Goal: Task Accomplishment & Management: Use online tool/utility

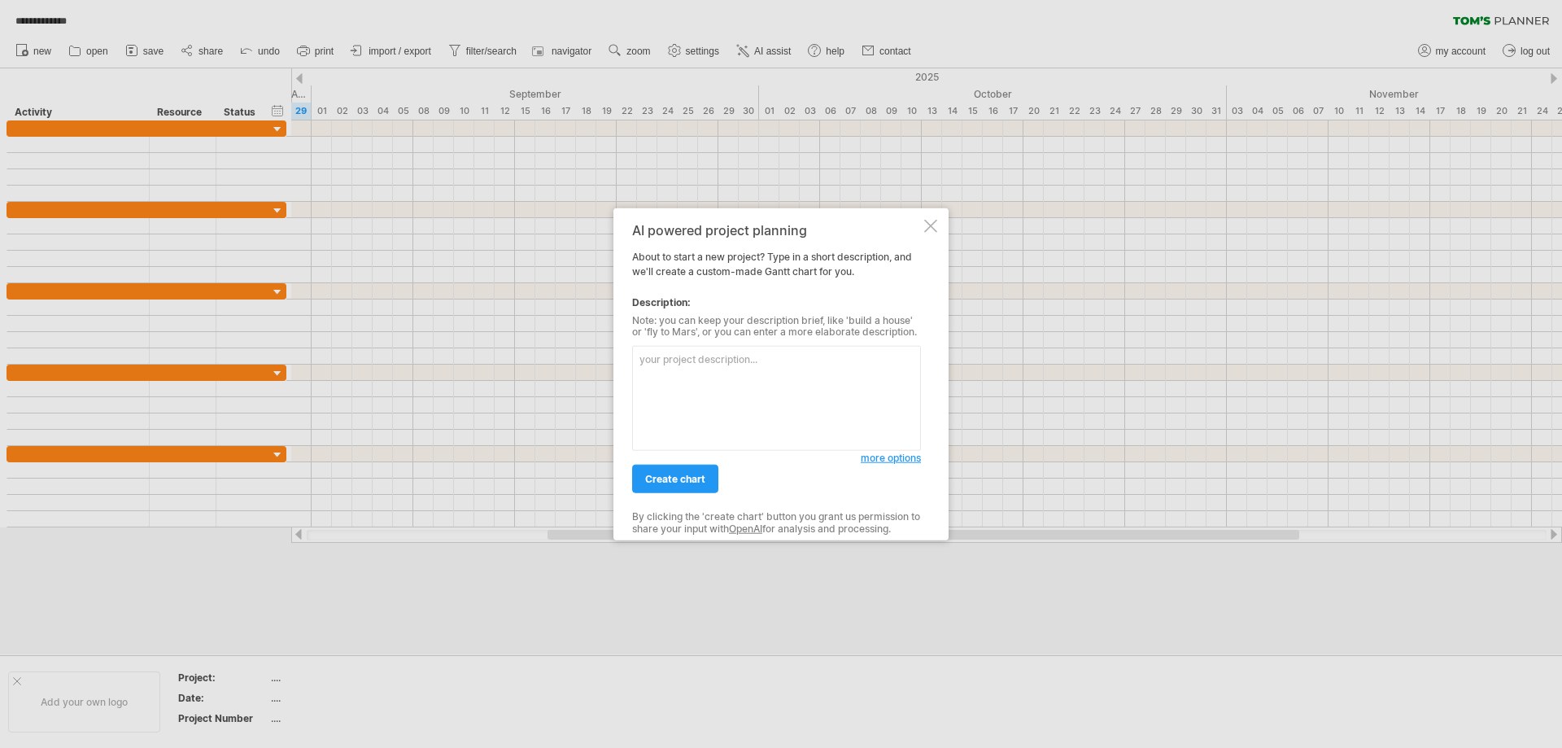
click at [708, 369] on textarea at bounding box center [776, 398] width 289 height 105
click at [840, 363] on textarea "Generate new project for developing" at bounding box center [776, 398] width 289 height 105
click at [856, 360] on textarea "Generate new project for developing" at bounding box center [776, 398] width 289 height 105
click at [740, 362] on textarea "Generate new project for developing a new product." at bounding box center [776, 398] width 289 height 105
click at [775, 382] on textarea "Generate new project with few gate steps for developing a new product." at bounding box center [776, 398] width 289 height 105
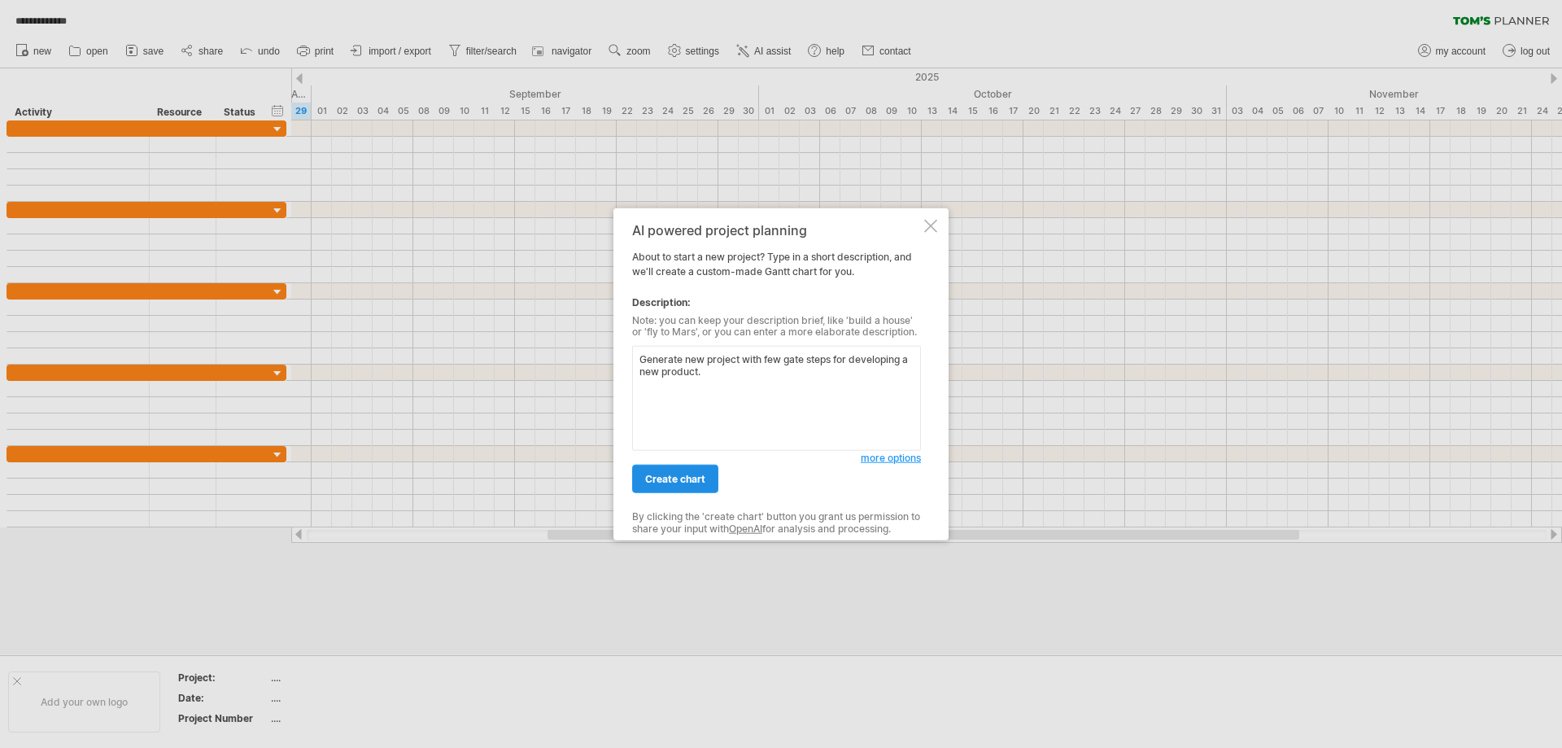
type textarea "Generate new project with few gate steps for developing a new product."
click at [687, 487] on link "create chart" at bounding box center [675, 479] width 86 height 28
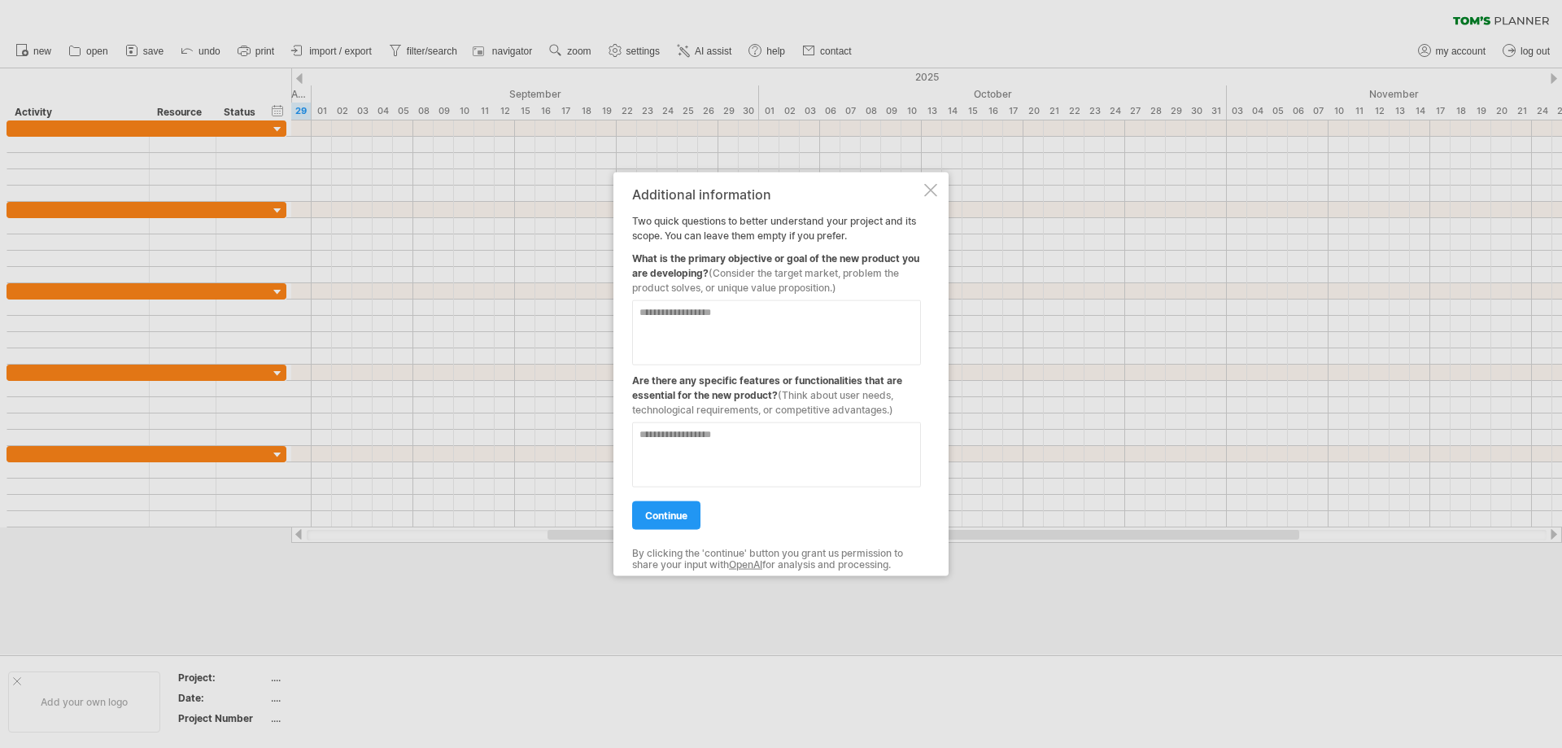
click at [756, 456] on textarea at bounding box center [776, 453] width 289 height 65
click at [742, 326] on textarea at bounding box center [776, 331] width 289 height 65
click at [681, 319] on textarea at bounding box center [776, 331] width 289 height 65
click at [686, 322] on textarea at bounding box center [776, 331] width 289 height 65
click at [713, 316] on textarea at bounding box center [776, 331] width 289 height 65
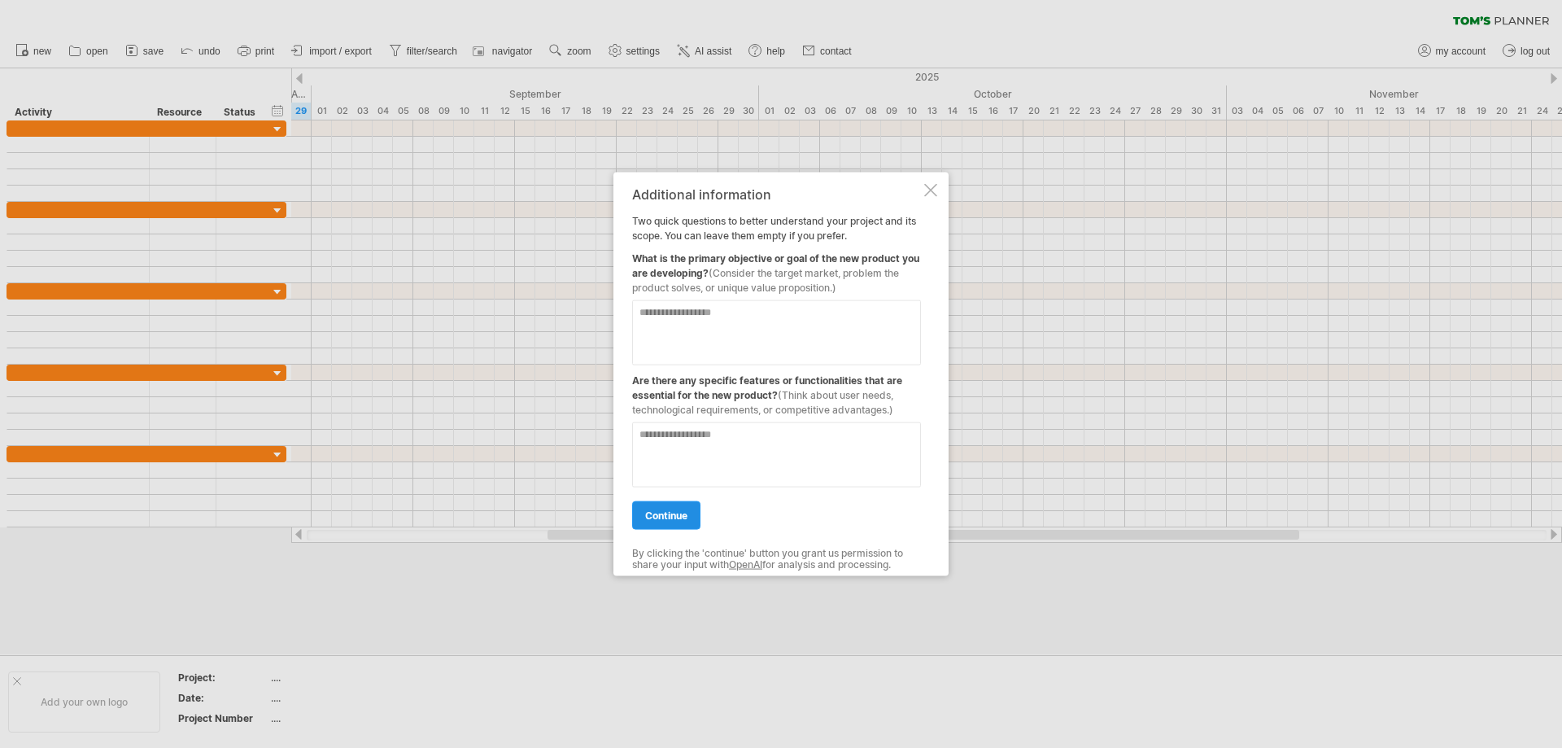
click at [682, 517] on span "continue" at bounding box center [666, 514] width 42 height 12
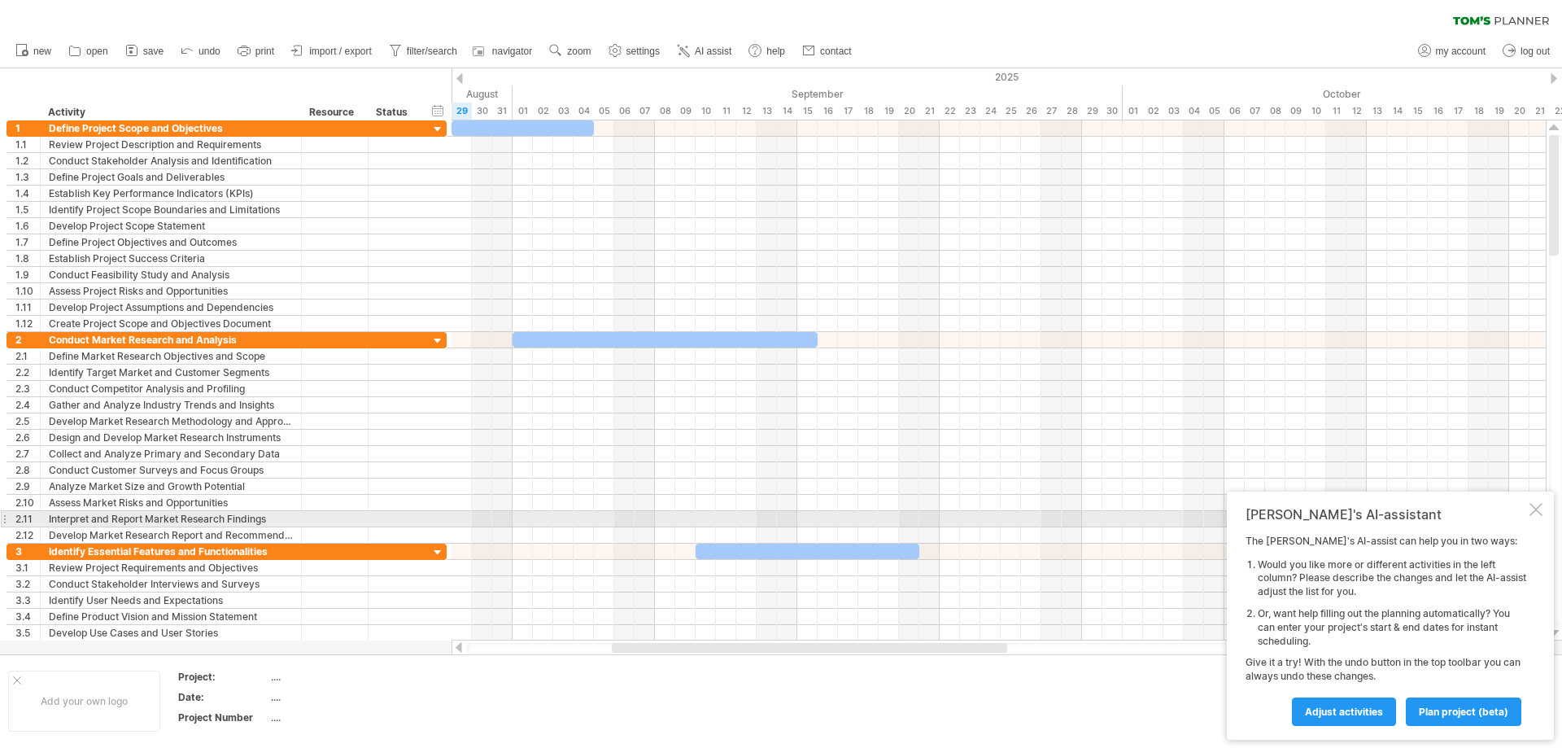
click at [1534, 511] on div at bounding box center [1535, 509] width 13 height 13
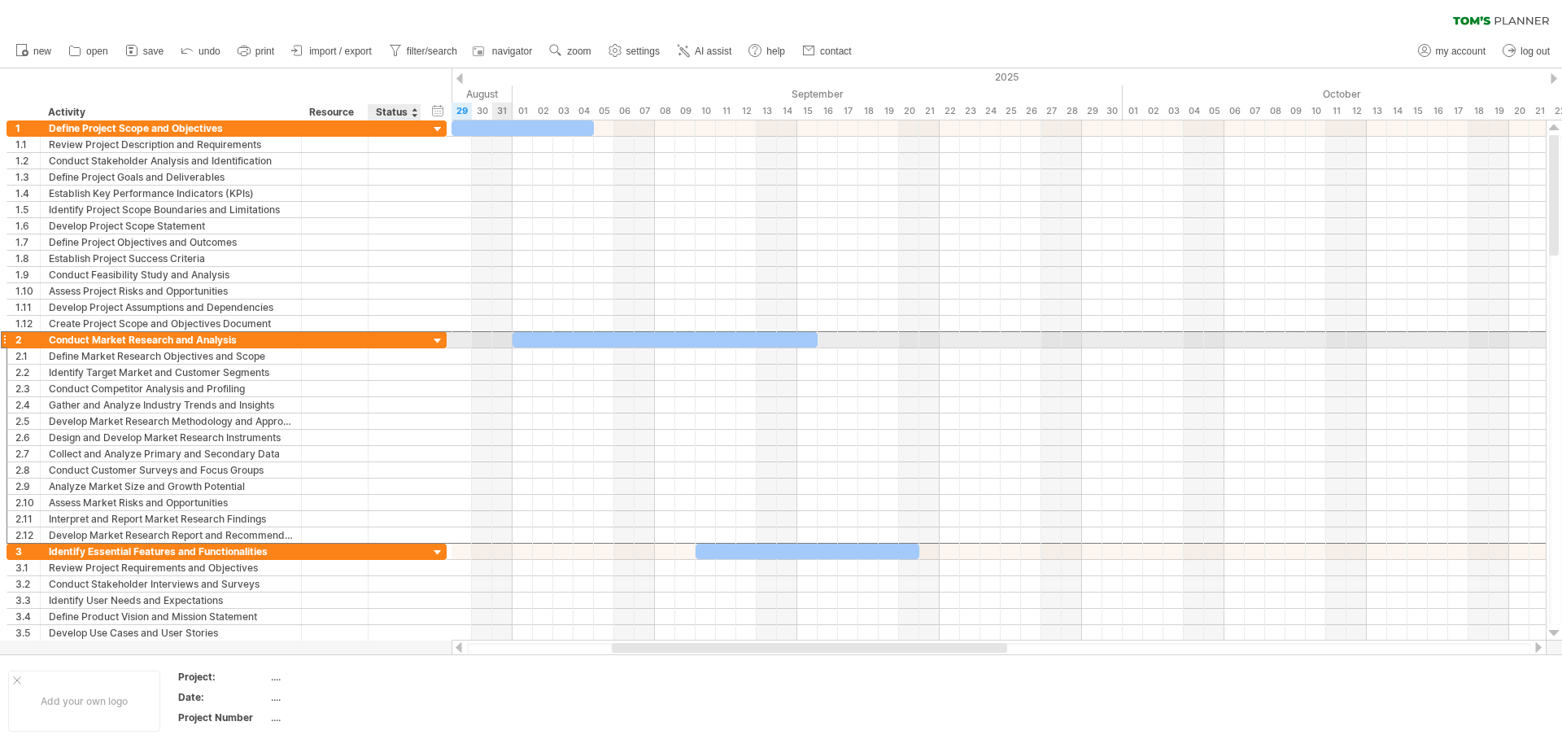
click at [425, 338] on div "**********" at bounding box center [227, 339] width 440 height 17
click at [440, 340] on div at bounding box center [437, 341] width 15 height 15
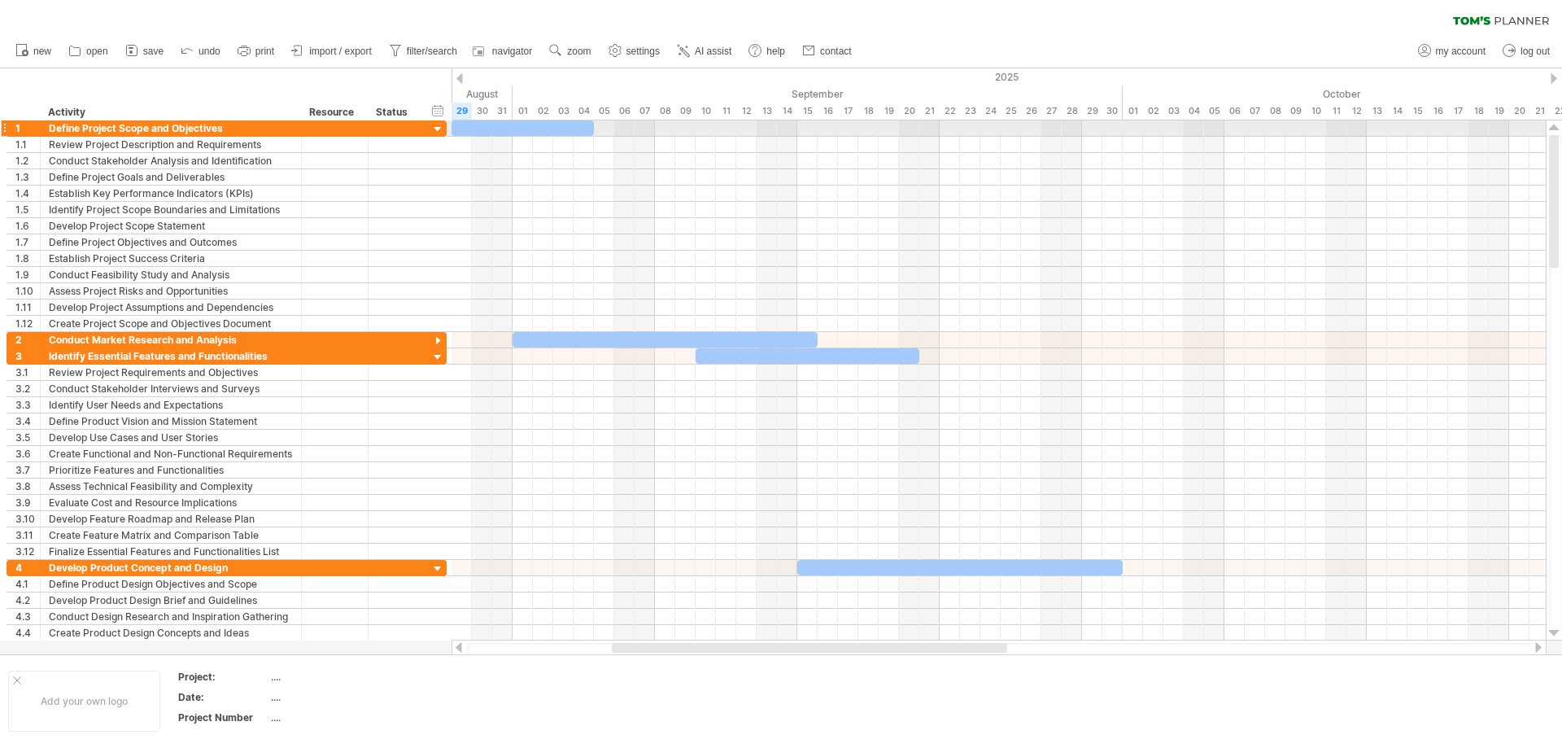
click at [434, 131] on div at bounding box center [437, 129] width 15 height 15
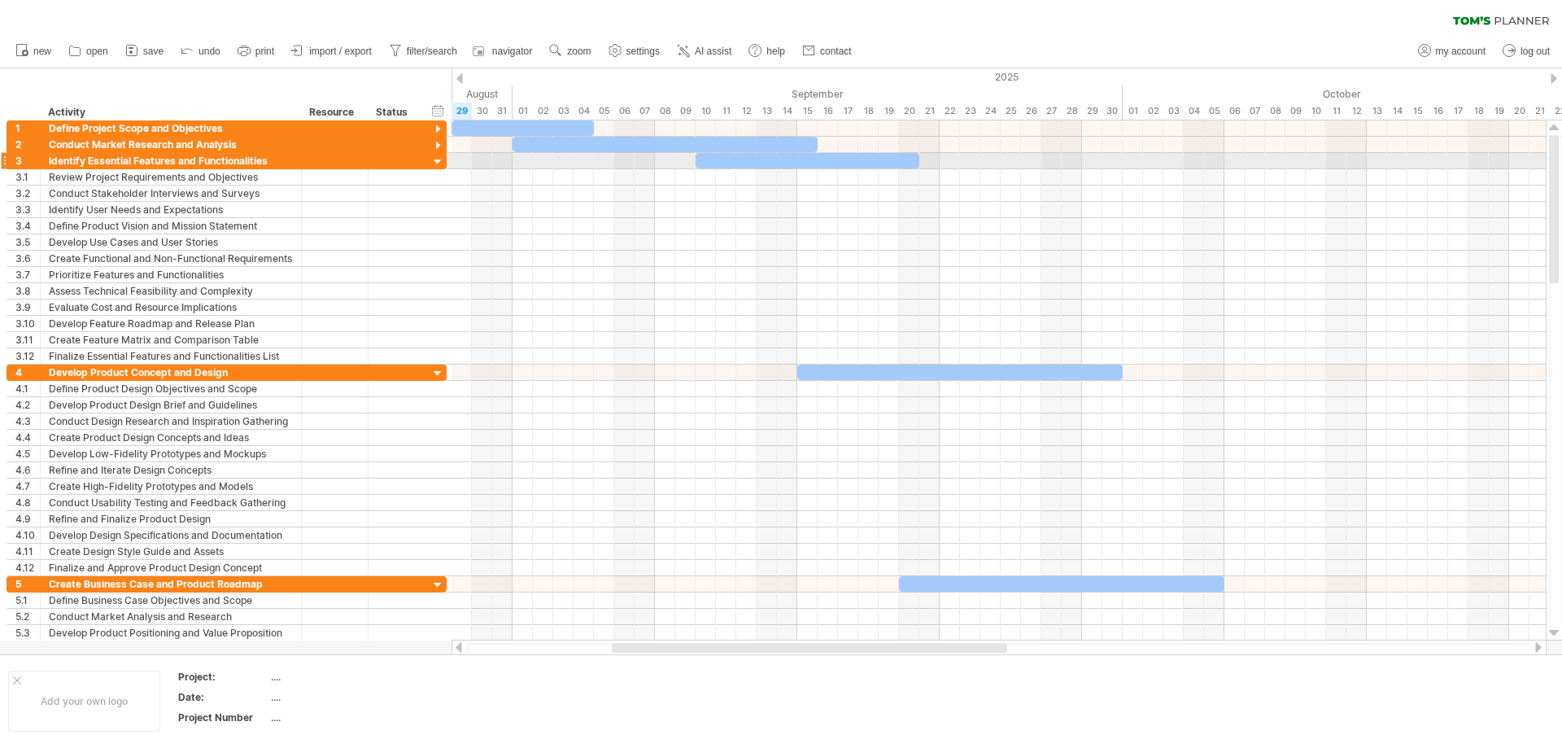
click at [434, 164] on div at bounding box center [437, 162] width 15 height 15
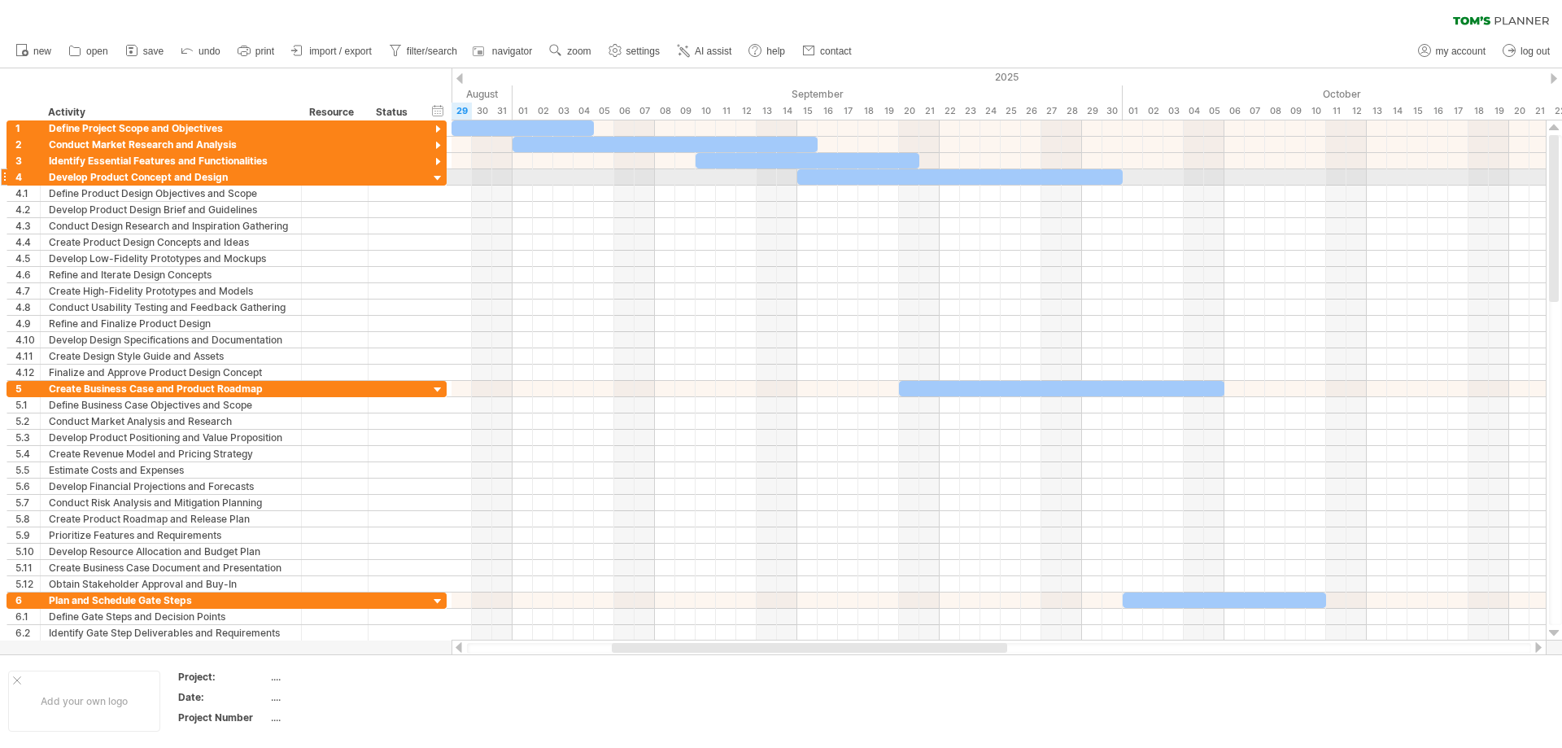
click at [435, 180] on div at bounding box center [437, 178] width 15 height 15
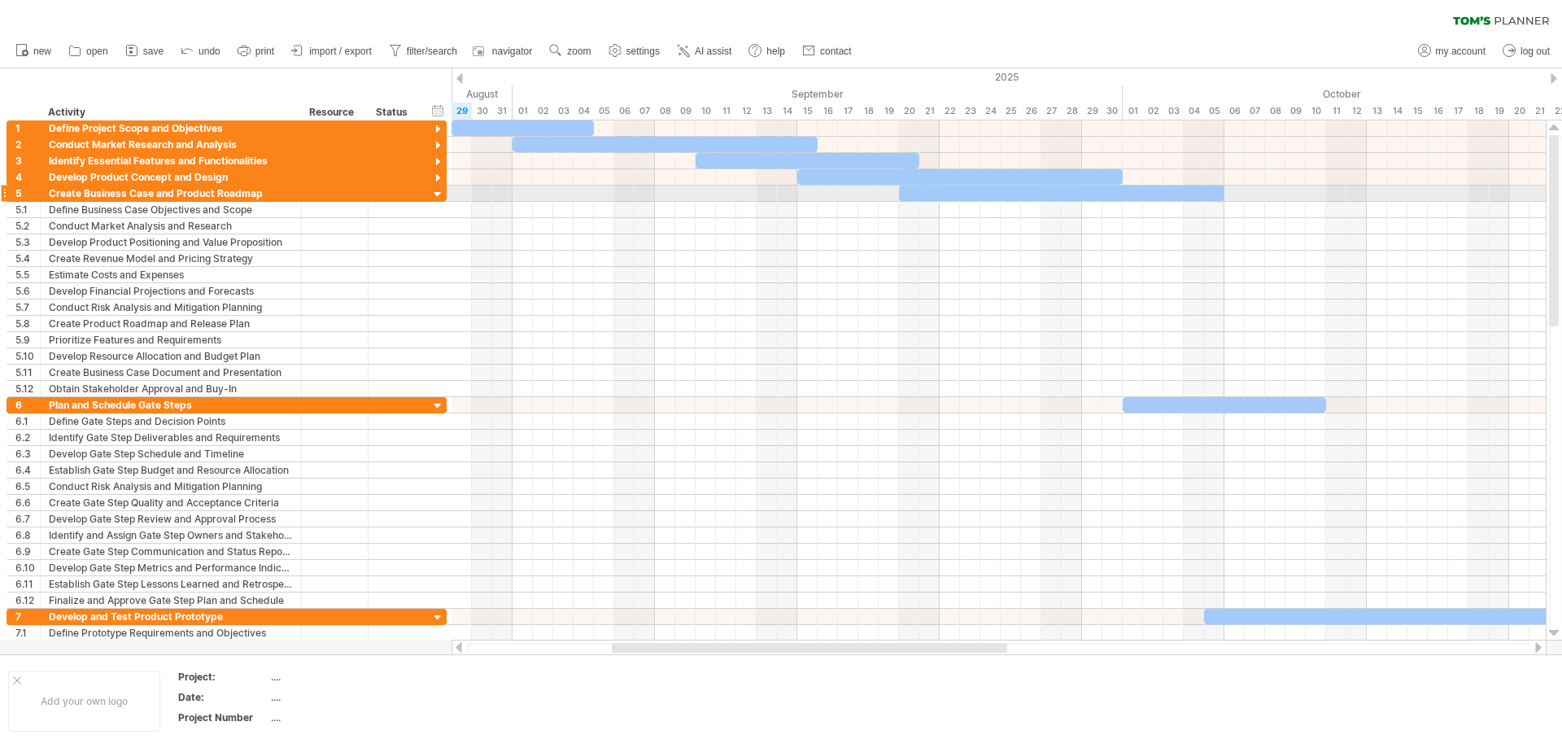
click at [436, 192] on div at bounding box center [437, 194] width 15 height 15
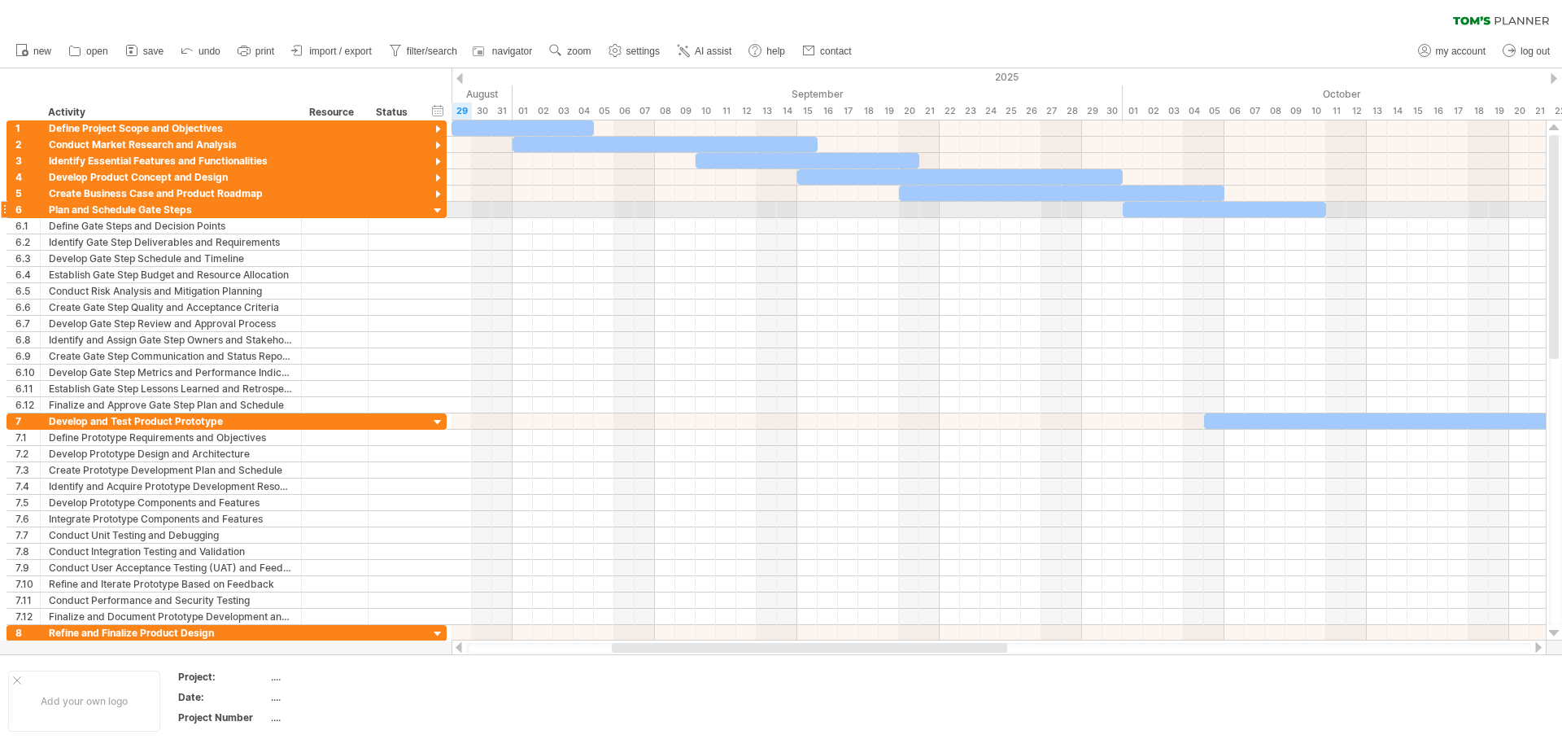
click at [437, 212] on div at bounding box center [437, 210] width 15 height 15
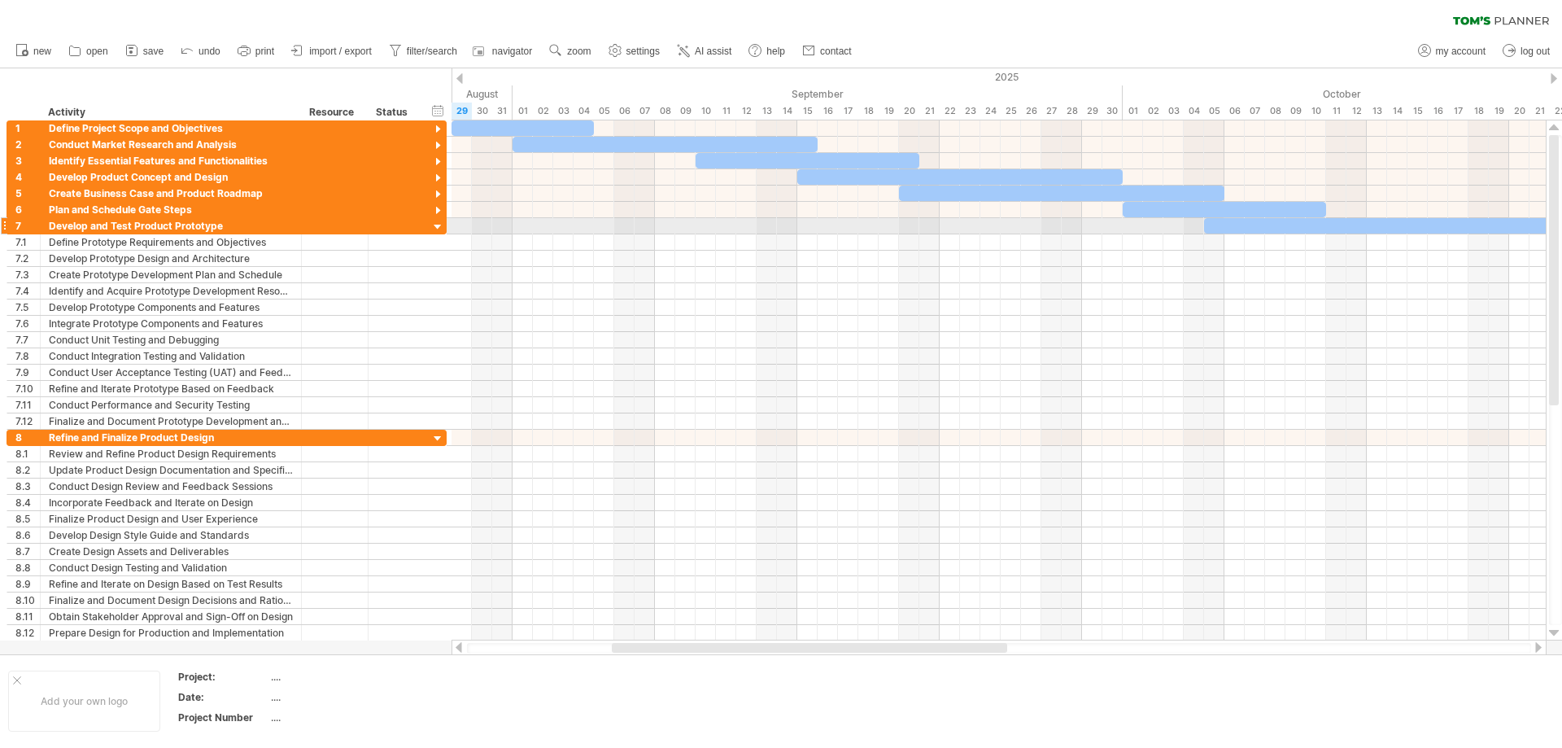
click at [434, 223] on div at bounding box center [437, 227] width 15 height 15
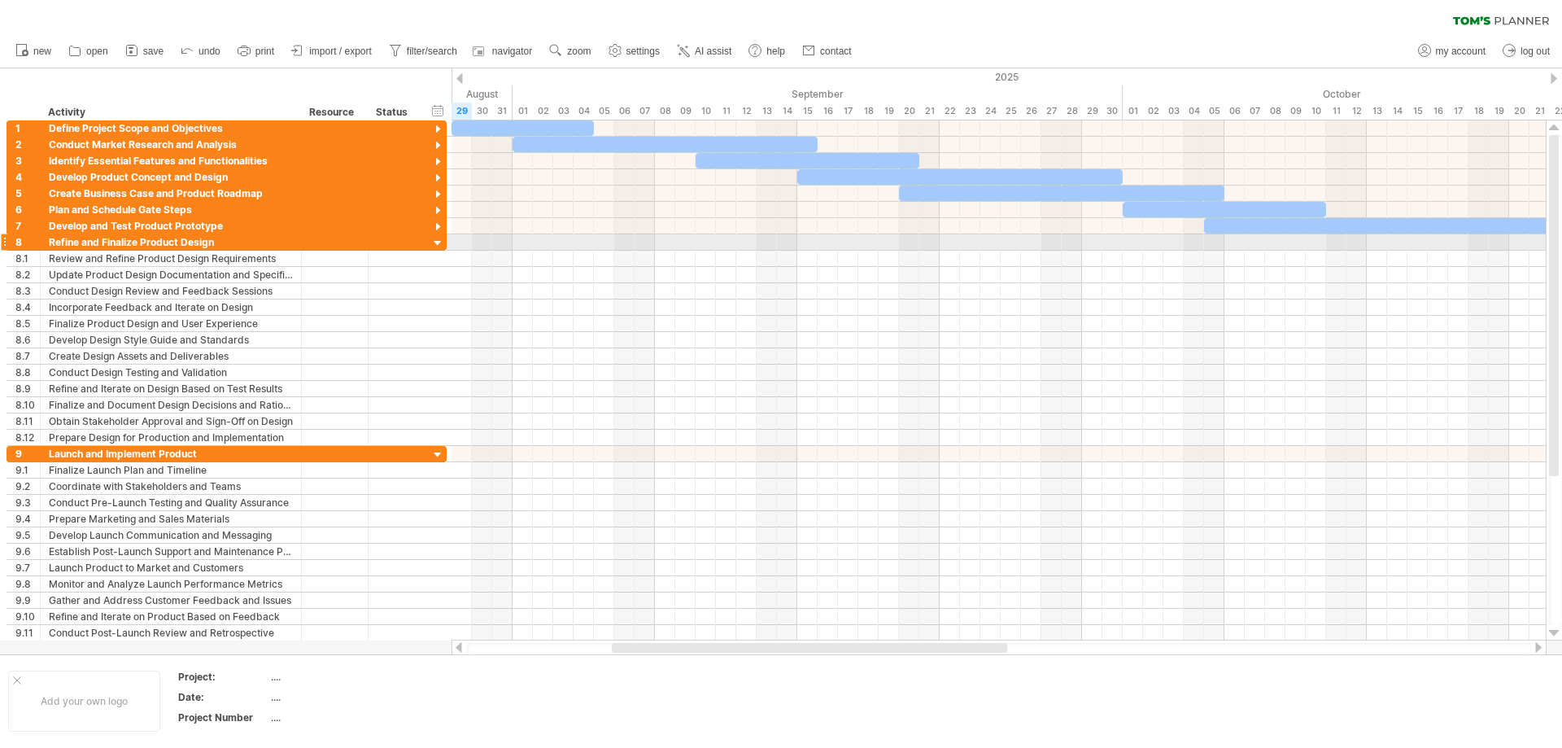
click at [436, 238] on div at bounding box center [437, 243] width 15 height 15
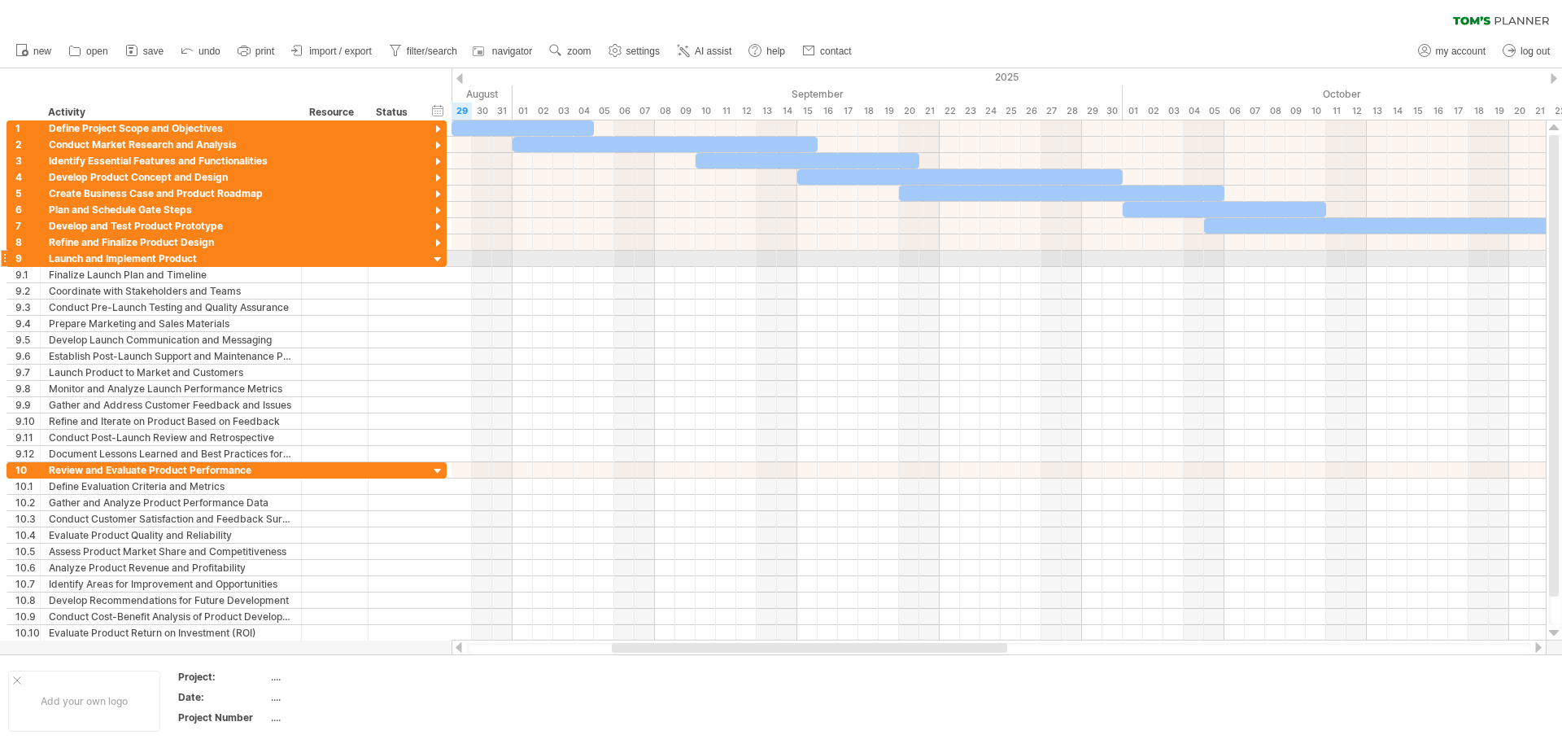
click at [441, 260] on div at bounding box center [437, 259] width 15 height 15
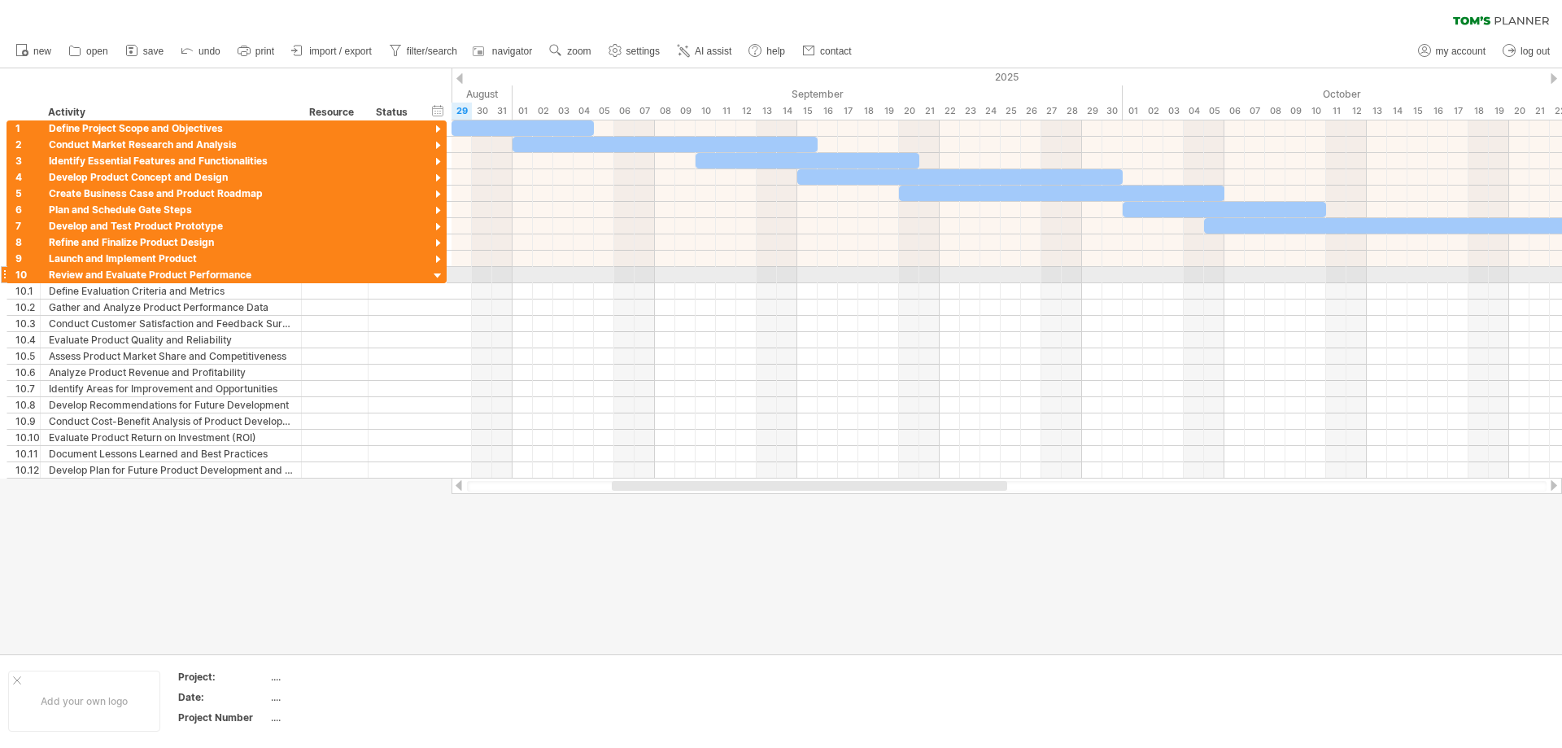
click at [433, 271] on div at bounding box center [437, 275] width 15 height 15
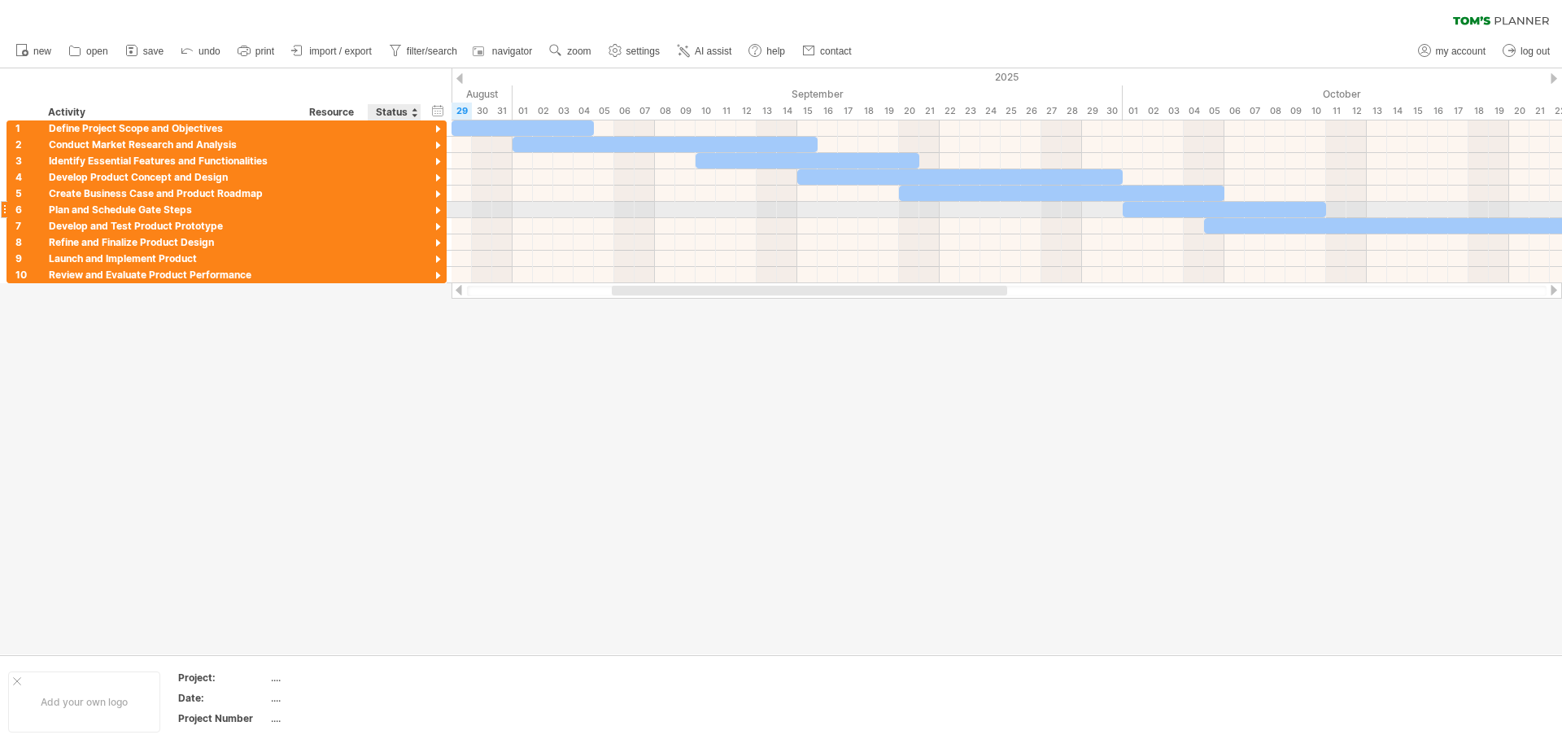
click at [438, 206] on div at bounding box center [437, 210] width 15 height 15
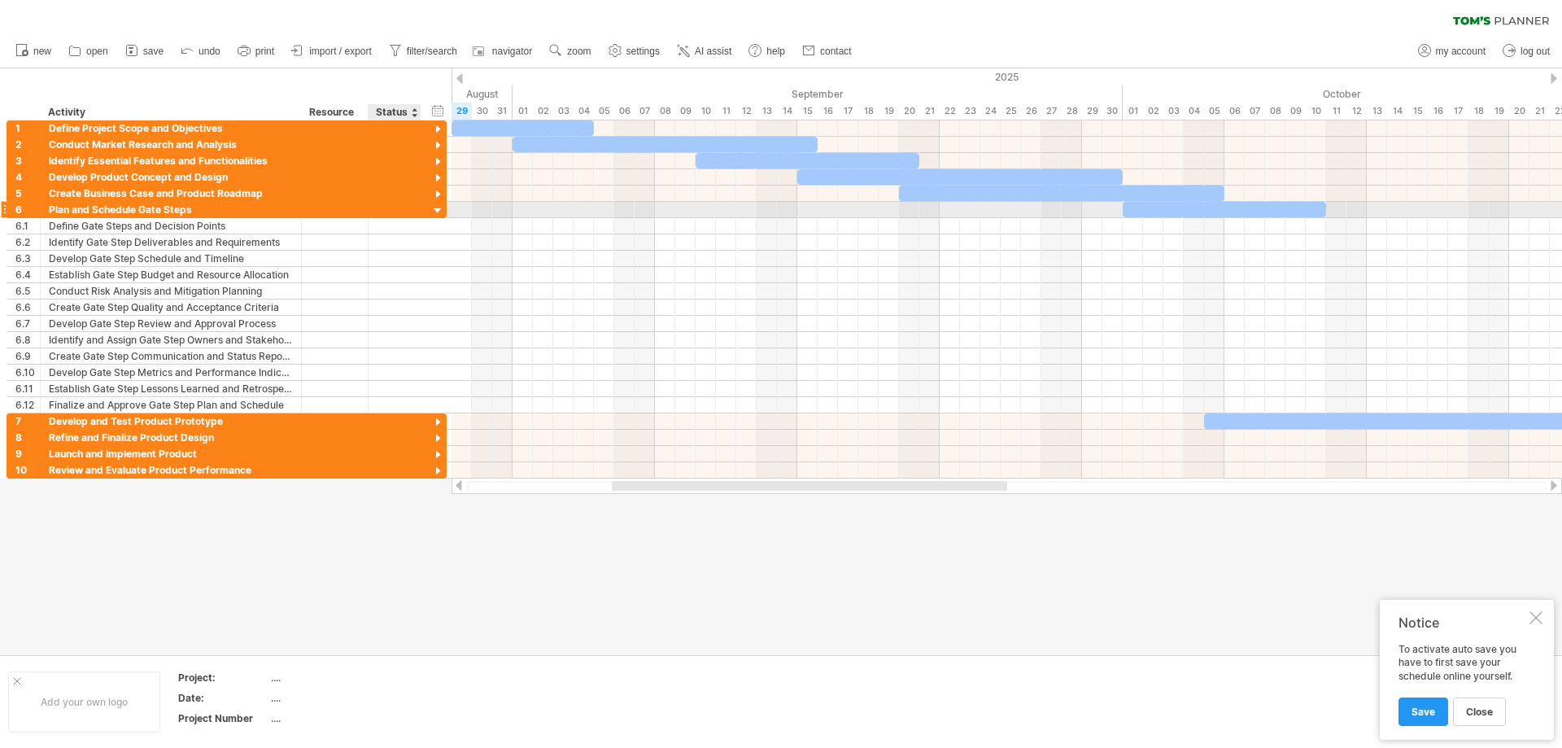
click at [438, 206] on div at bounding box center [437, 210] width 15 height 15
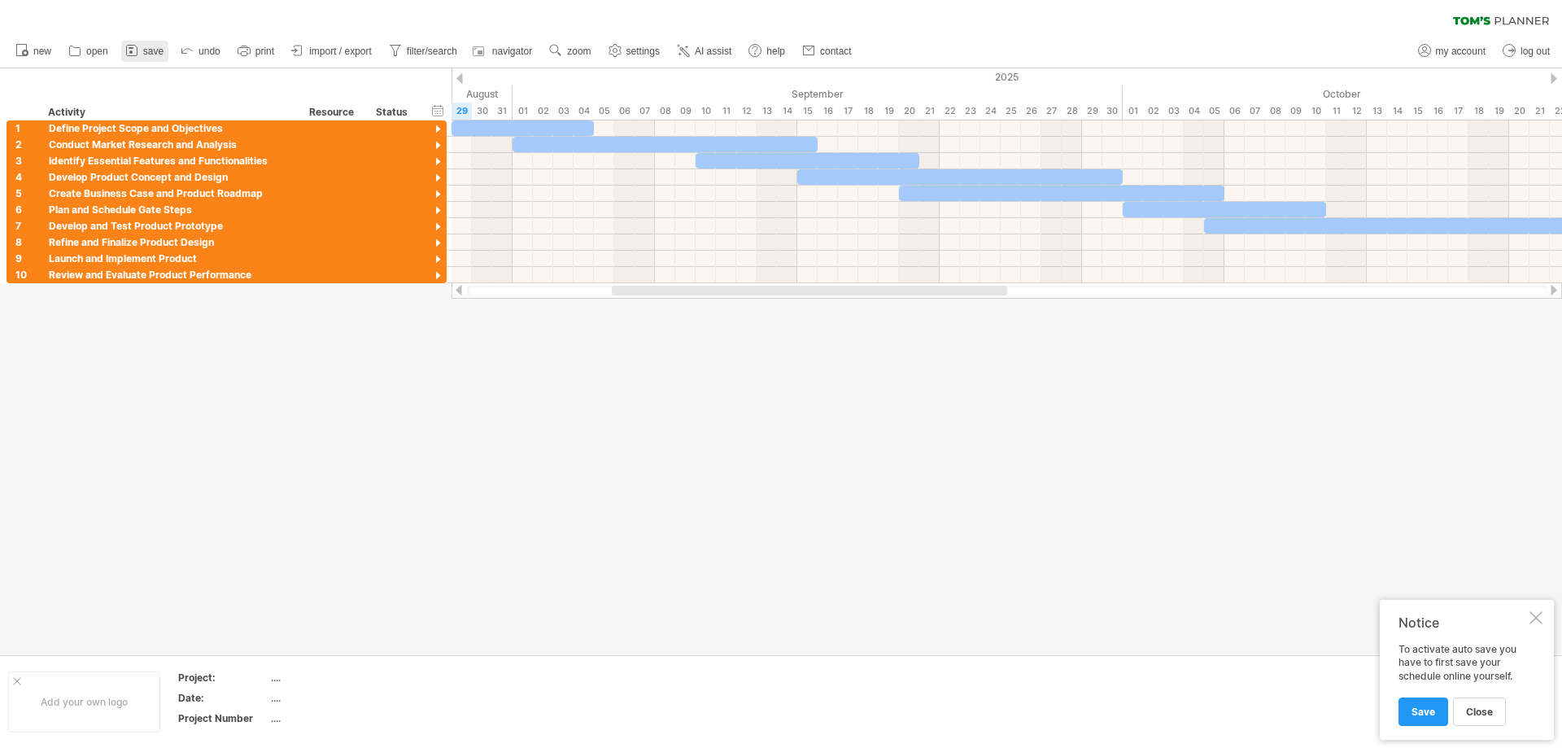
click at [159, 57] on link "save" at bounding box center [144, 51] width 47 height 21
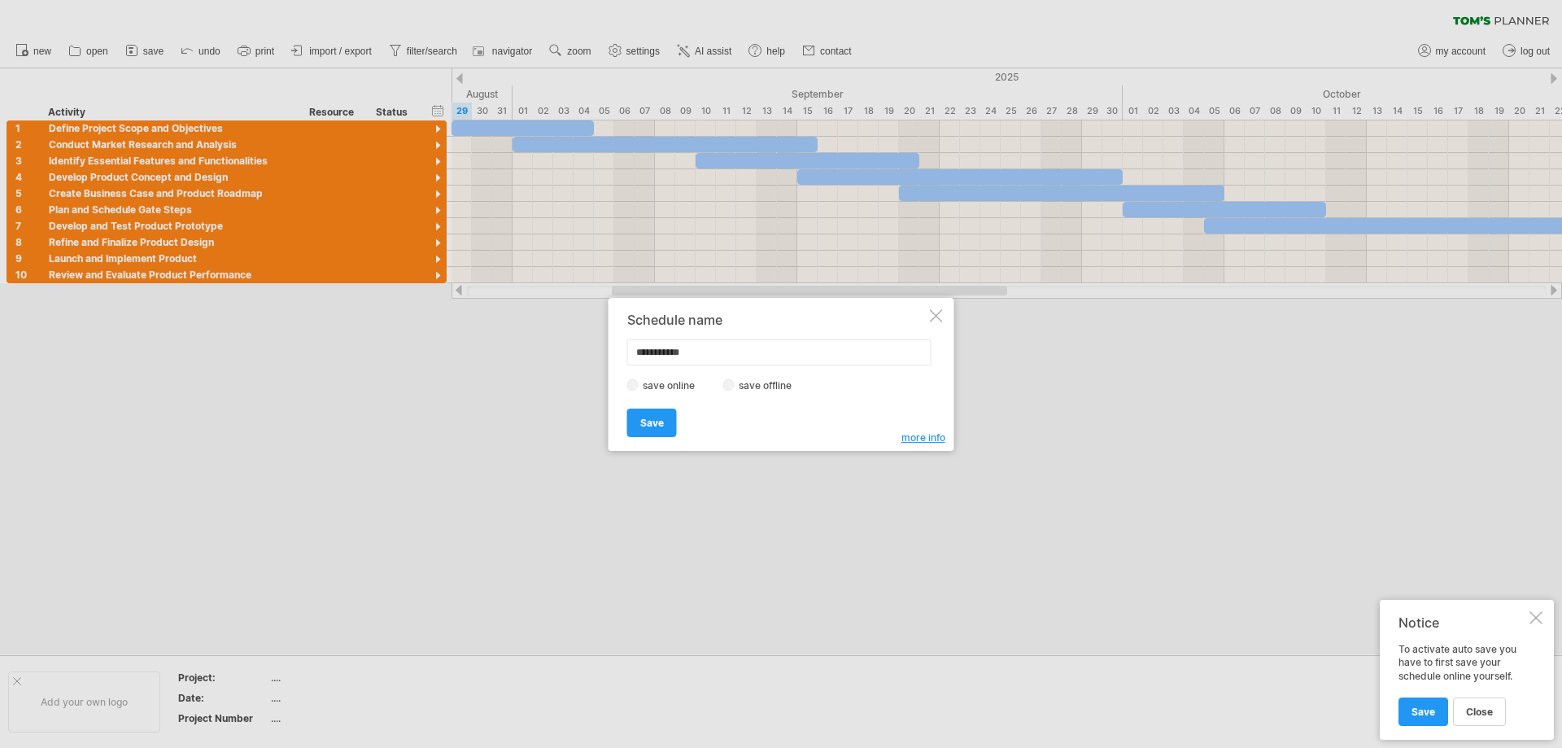
drag, startPoint x: 718, startPoint y: 351, endPoint x: 584, endPoint y: 340, distance: 134.7
click at [584, 340] on div "Trying to reach [DOMAIN_NAME] Connected again... 0% clear filter new 1" at bounding box center [781, 374] width 1562 height 748
click at [740, 360] on input "**********" at bounding box center [779, 352] width 304 height 26
type input "**********"
click at [647, 430] on link "Save" at bounding box center [652, 422] width 50 height 28
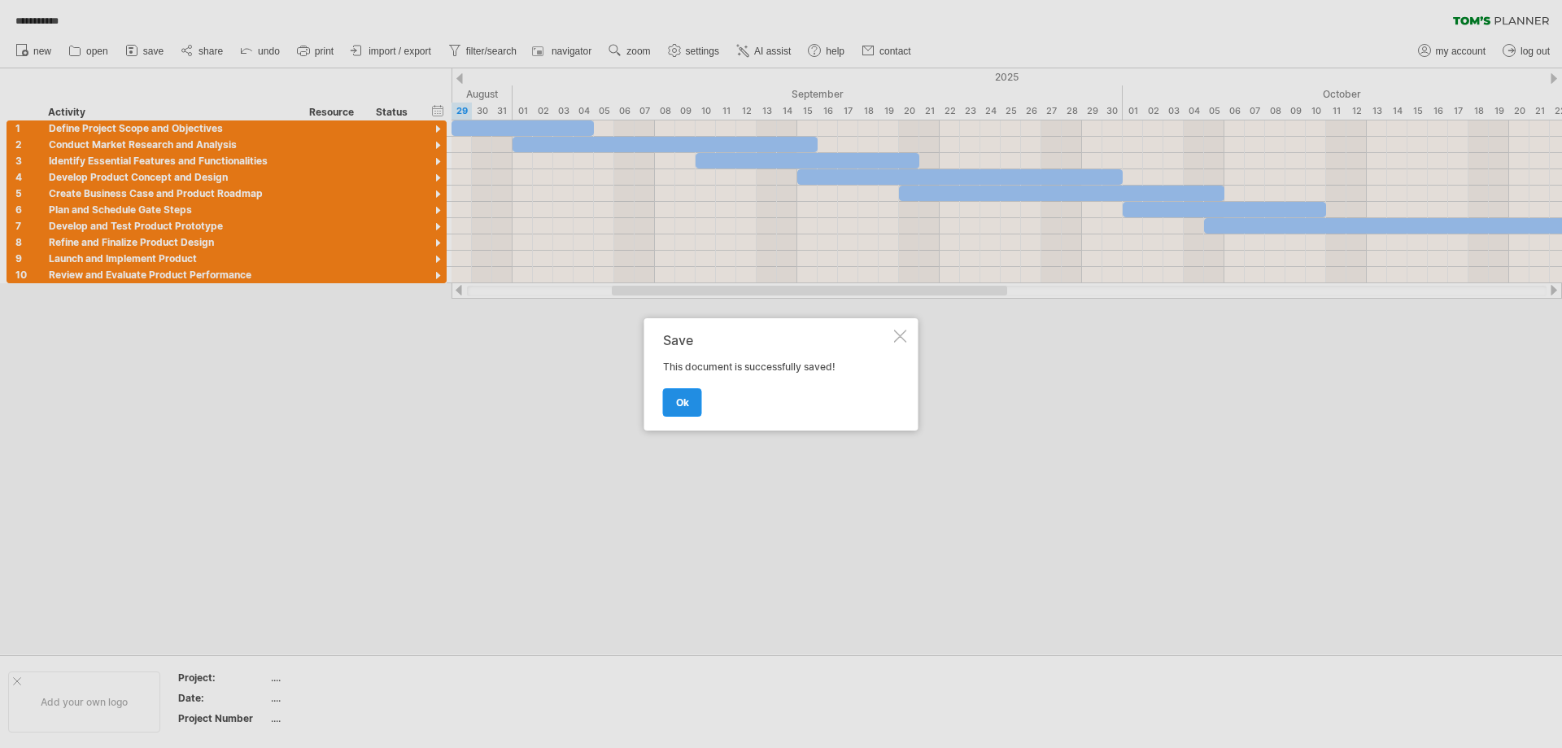
click at [676, 404] on link "ok" at bounding box center [682, 402] width 39 height 28
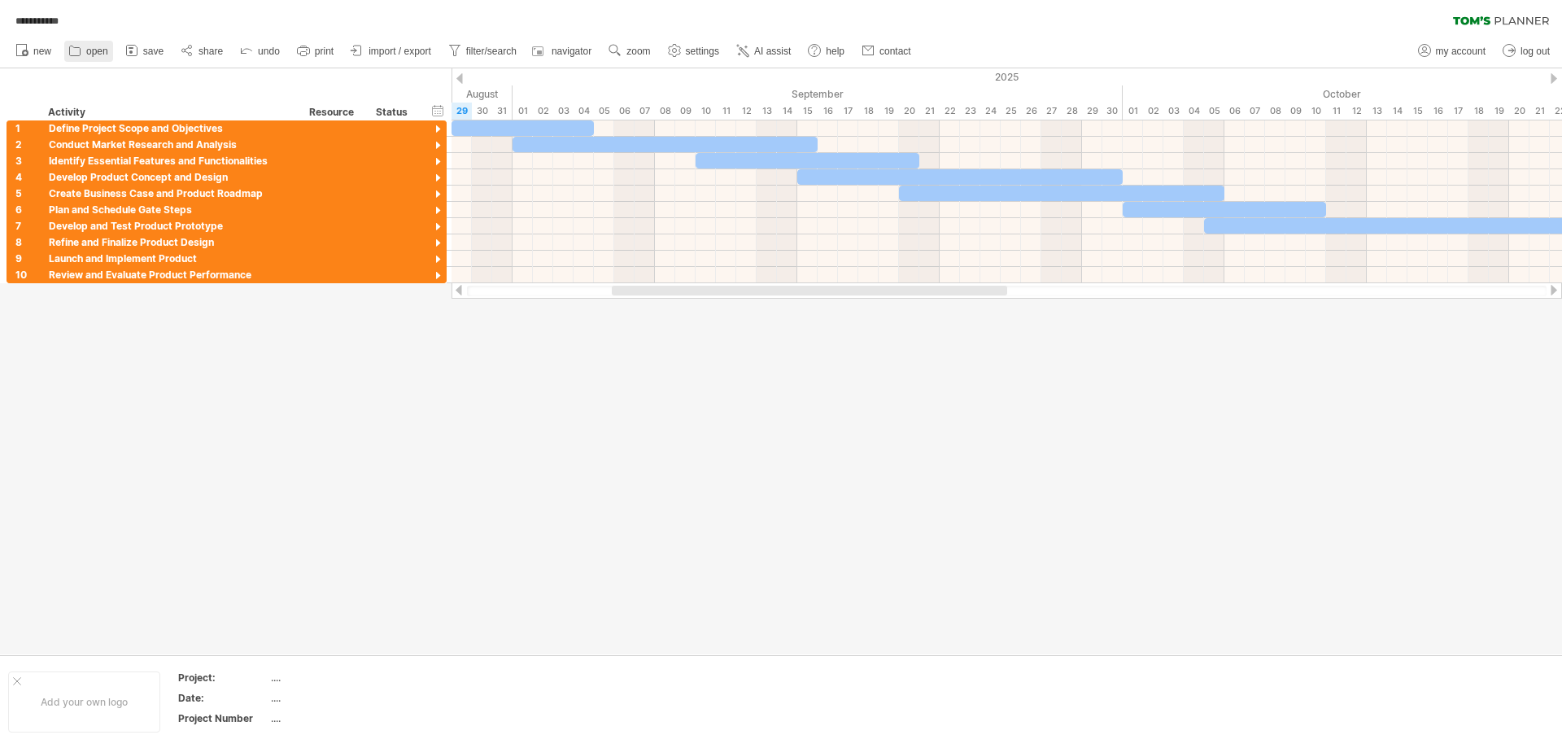
click at [68, 57] on icon at bounding box center [75, 50] width 16 height 16
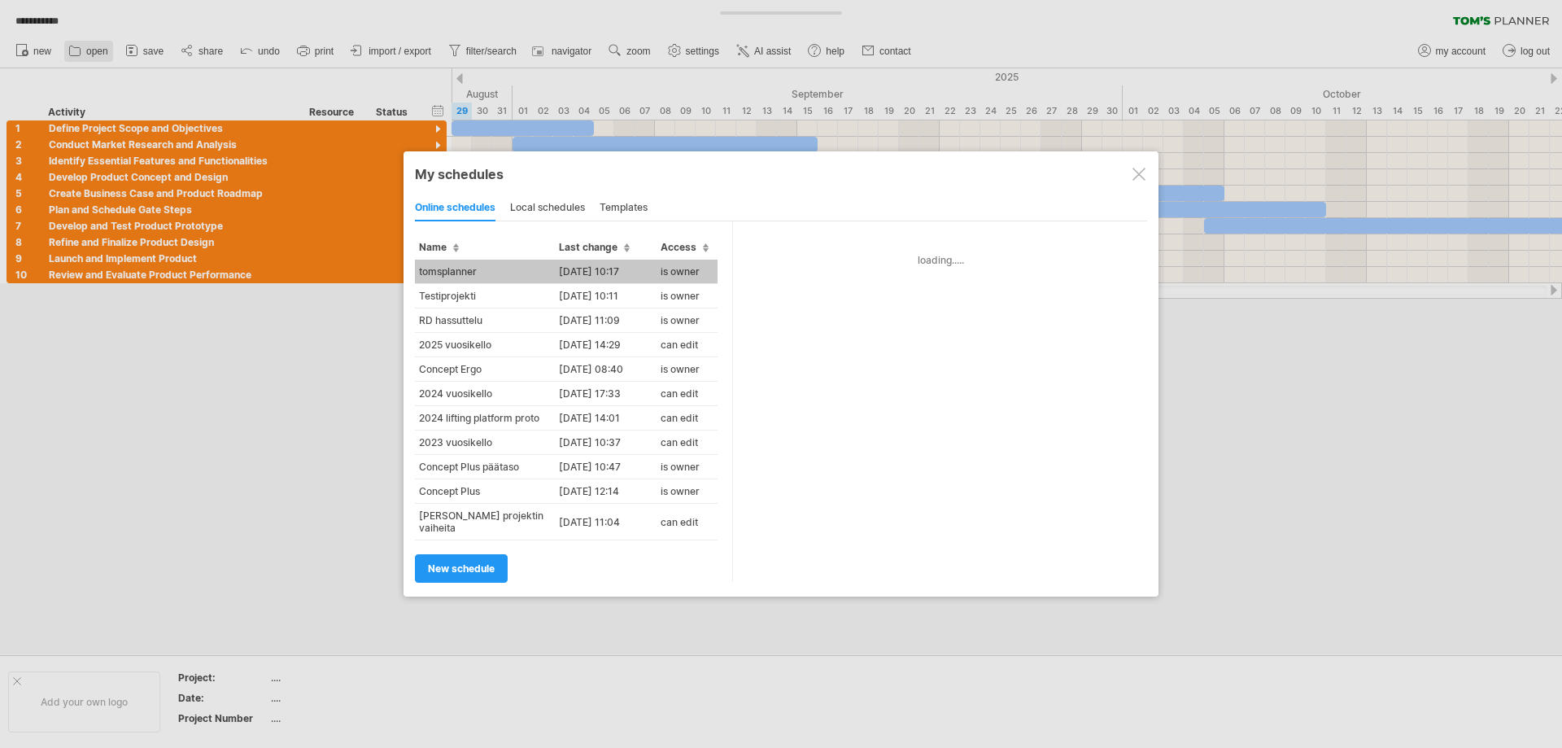
type input "**********"
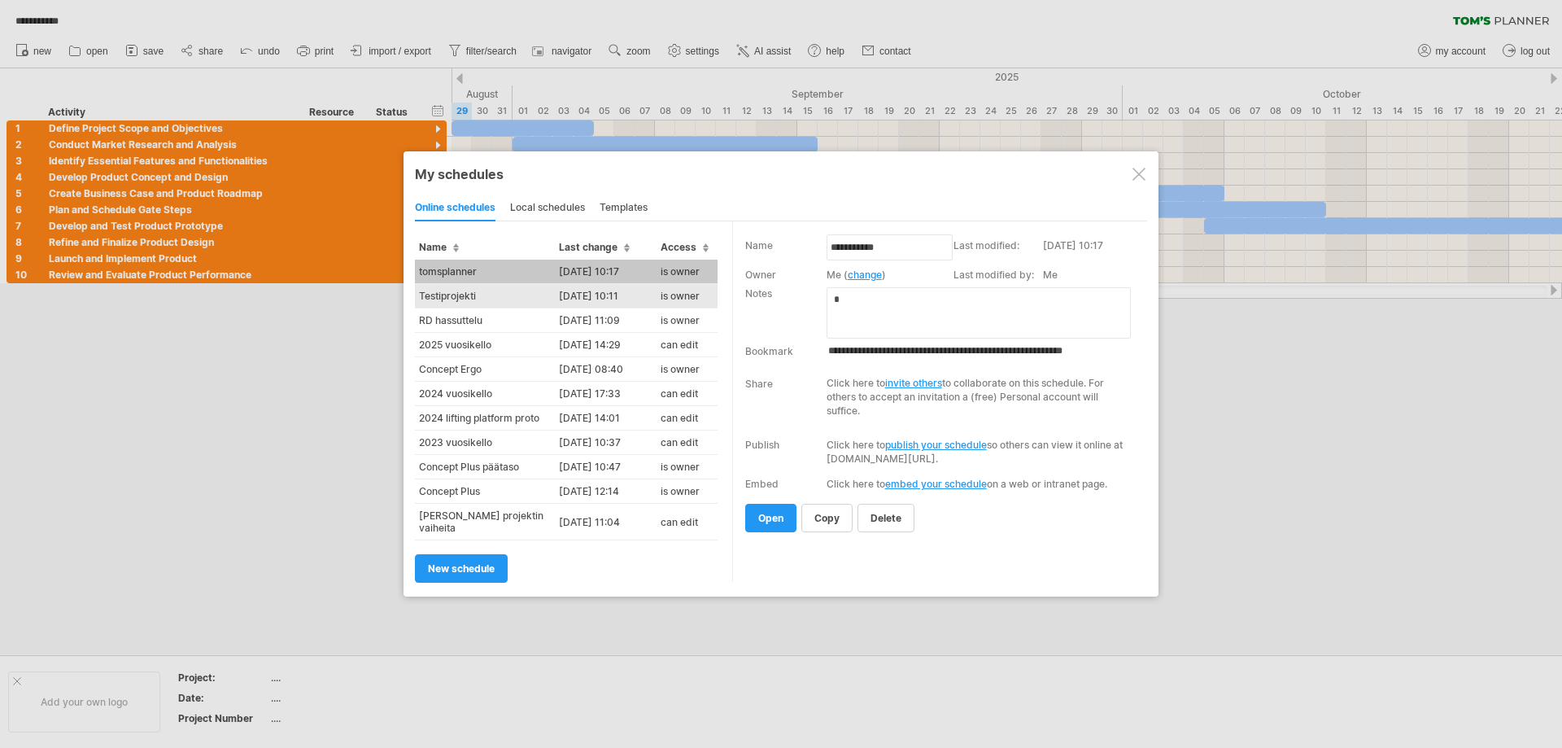
click at [547, 286] on td "Testiprojekti" at bounding box center [485, 296] width 140 height 24
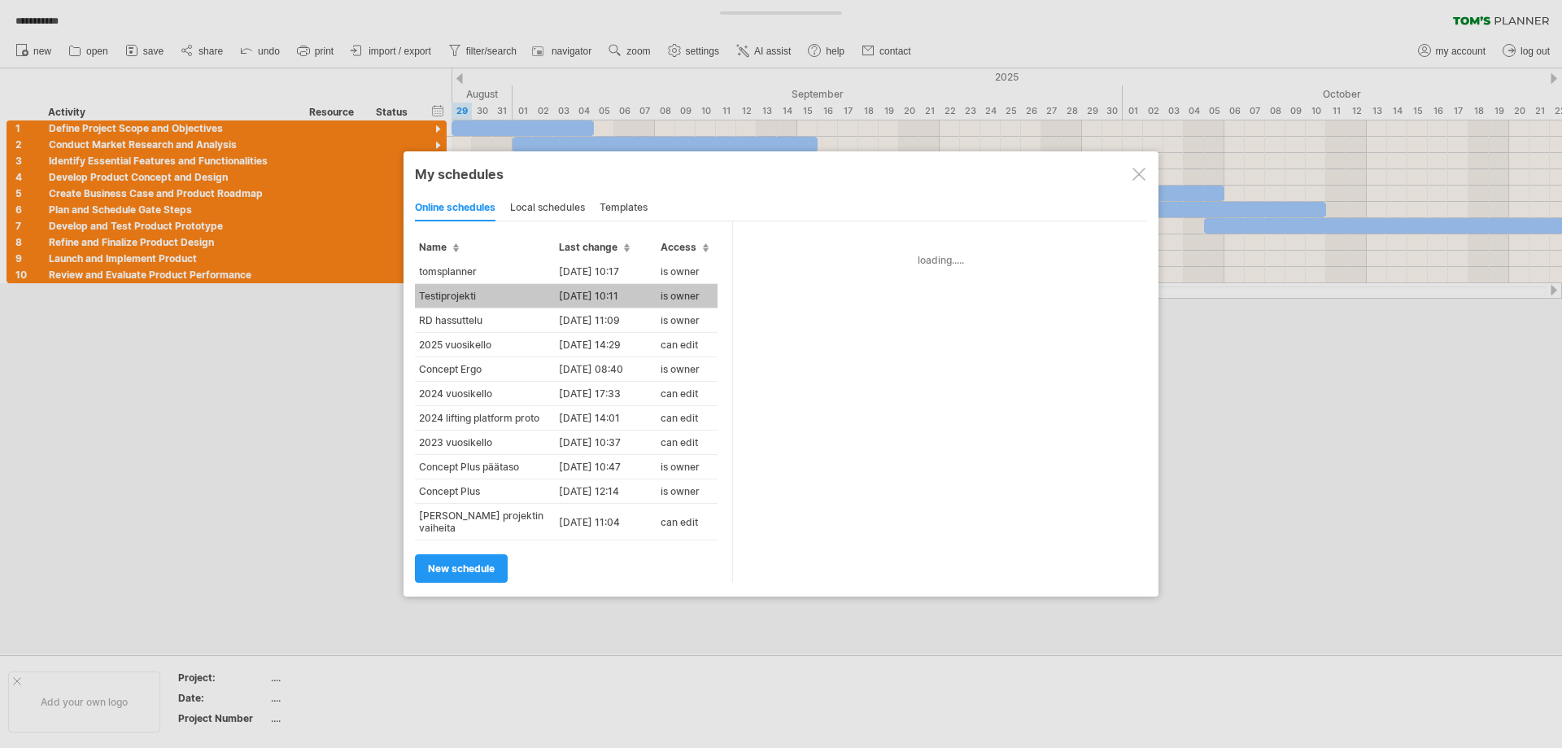
type input "**********"
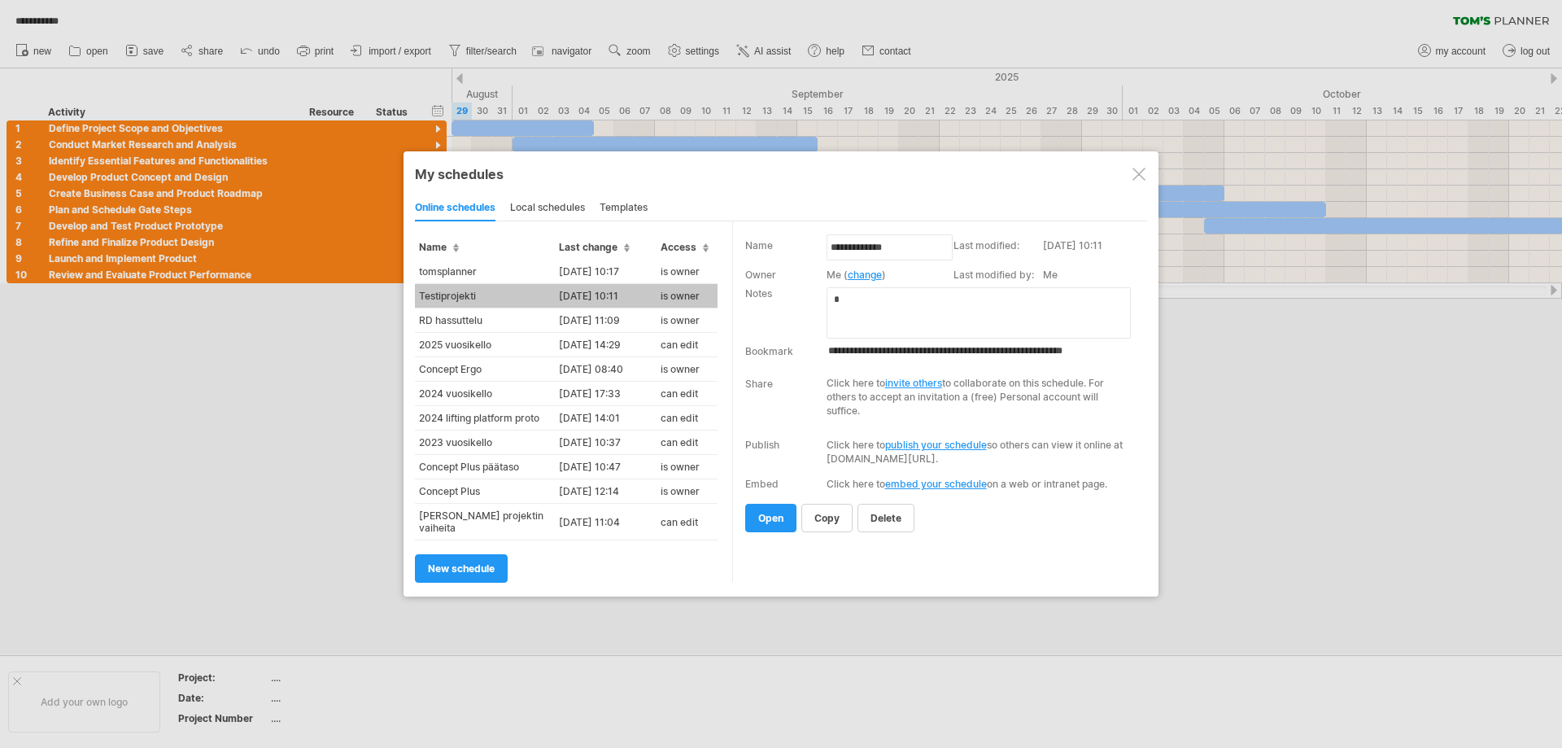
click at [879, 525] on link "delete" at bounding box center [885, 518] width 57 height 28
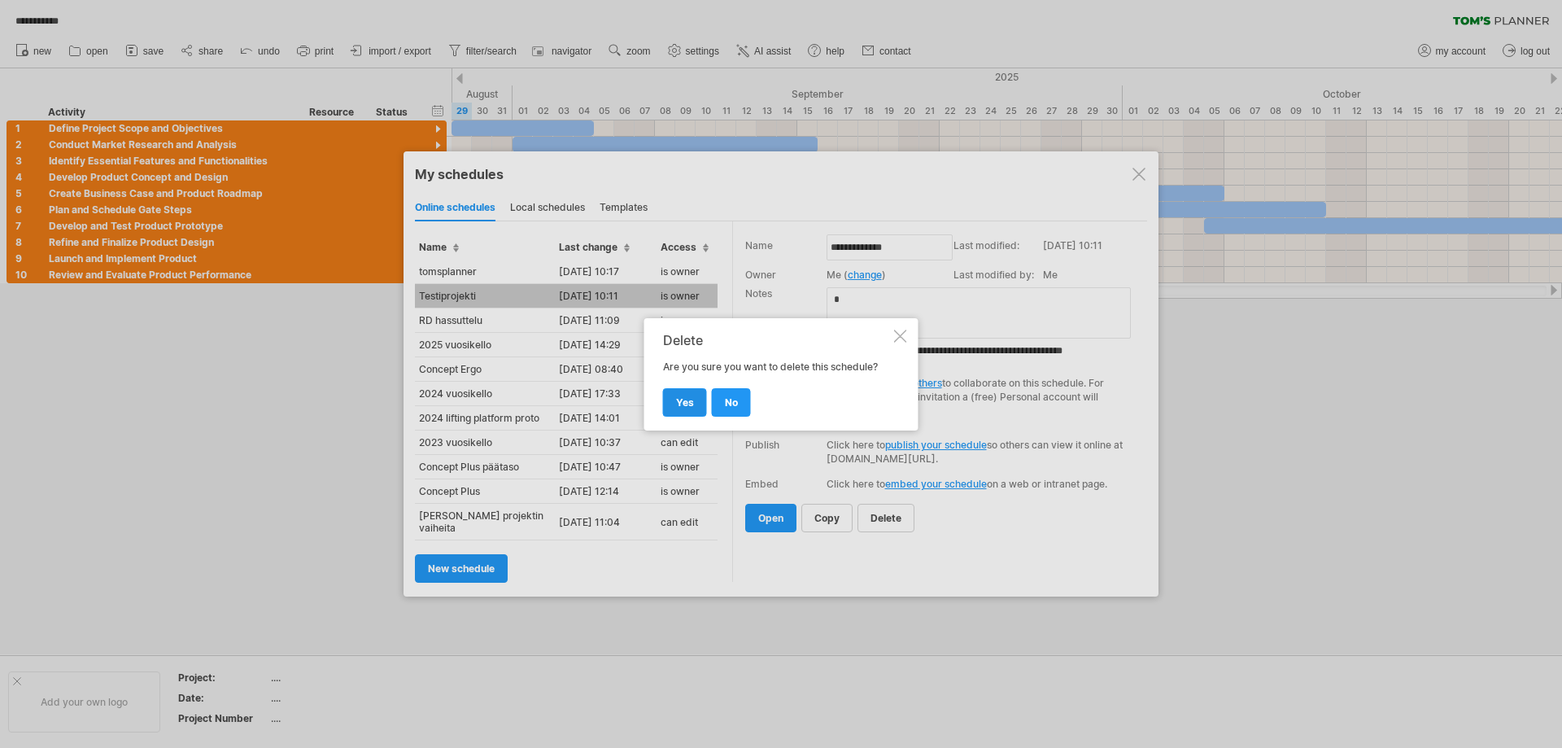
click at [687, 401] on span "yes" at bounding box center [685, 402] width 18 height 12
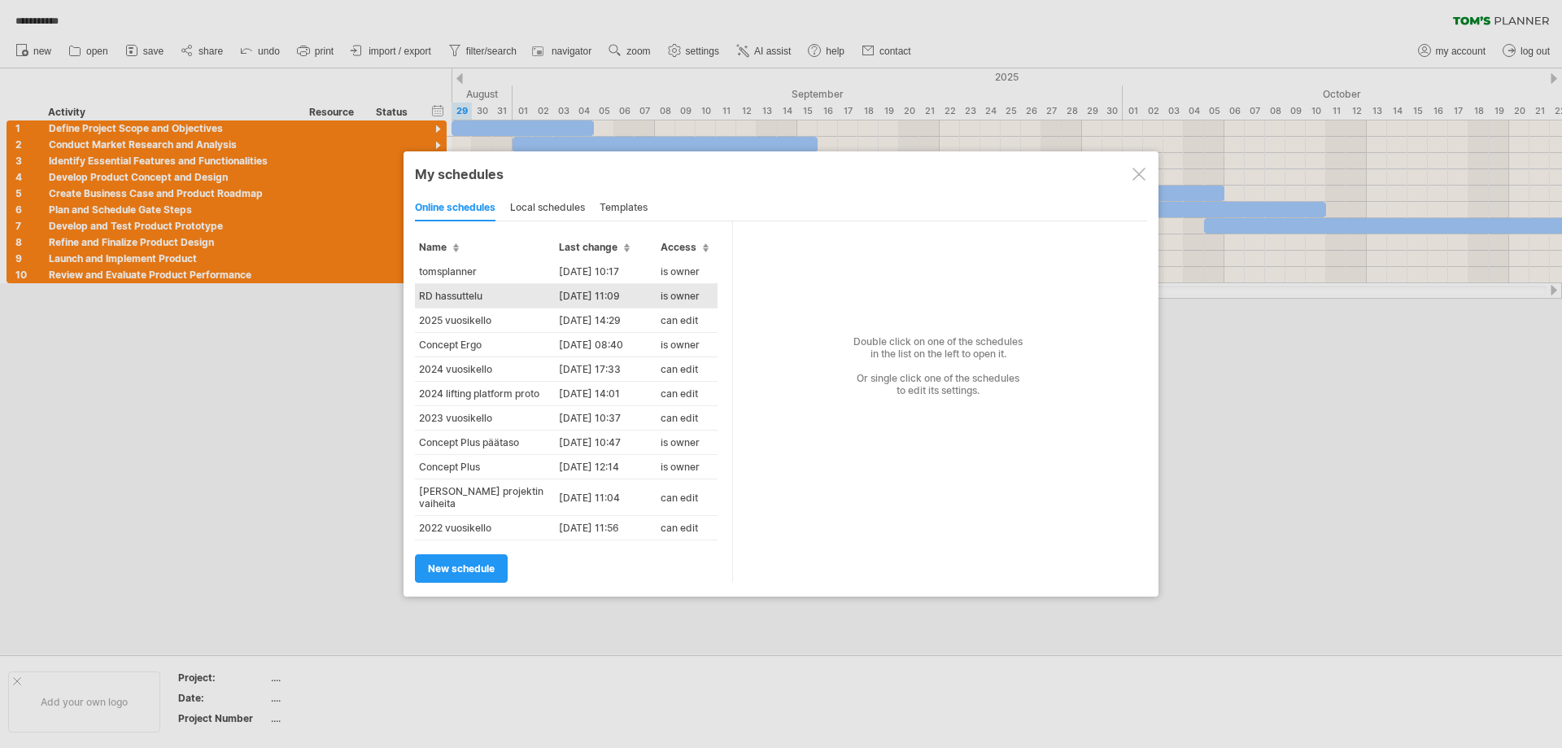
click at [482, 298] on td "RD hassuttelu" at bounding box center [485, 296] width 140 height 24
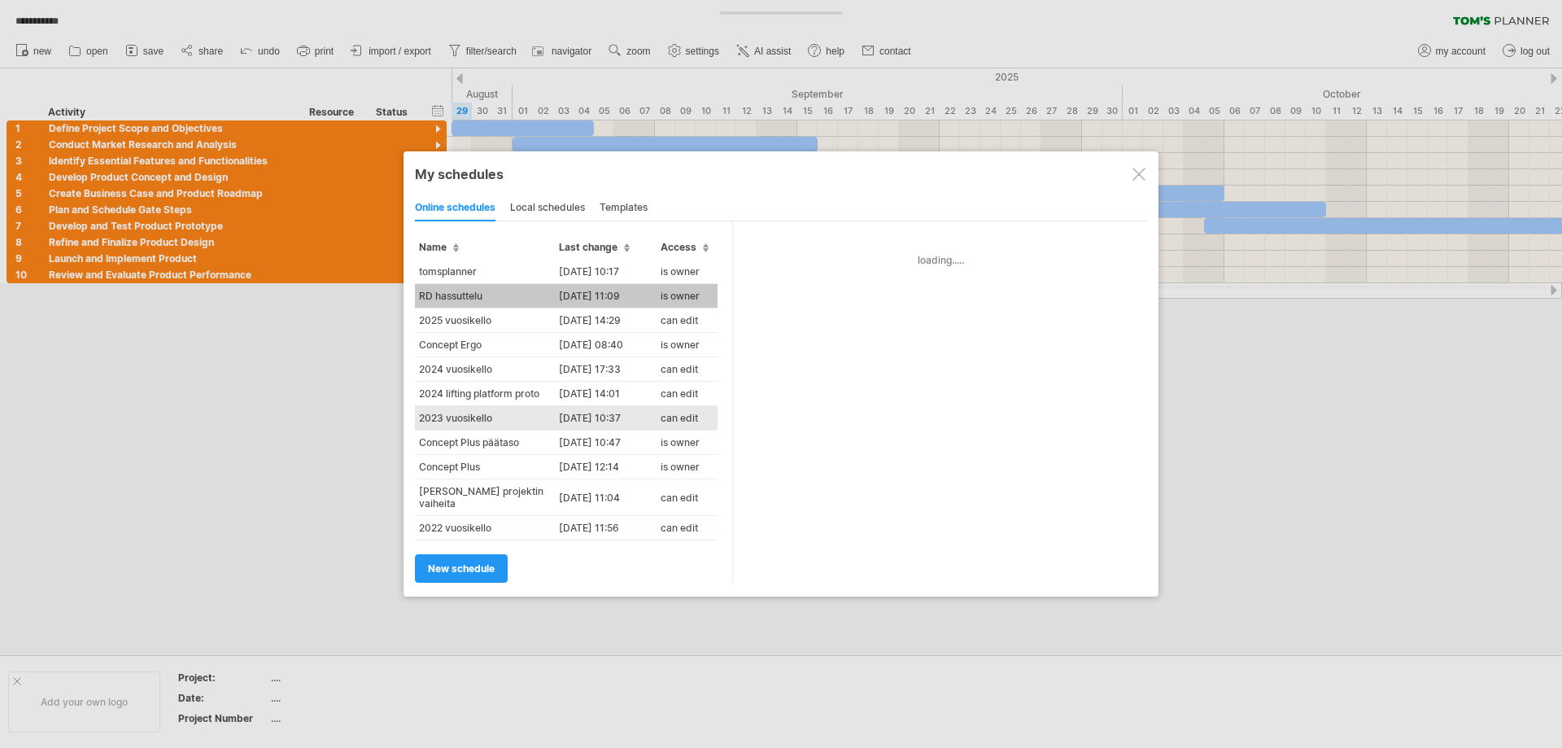
type input "**********"
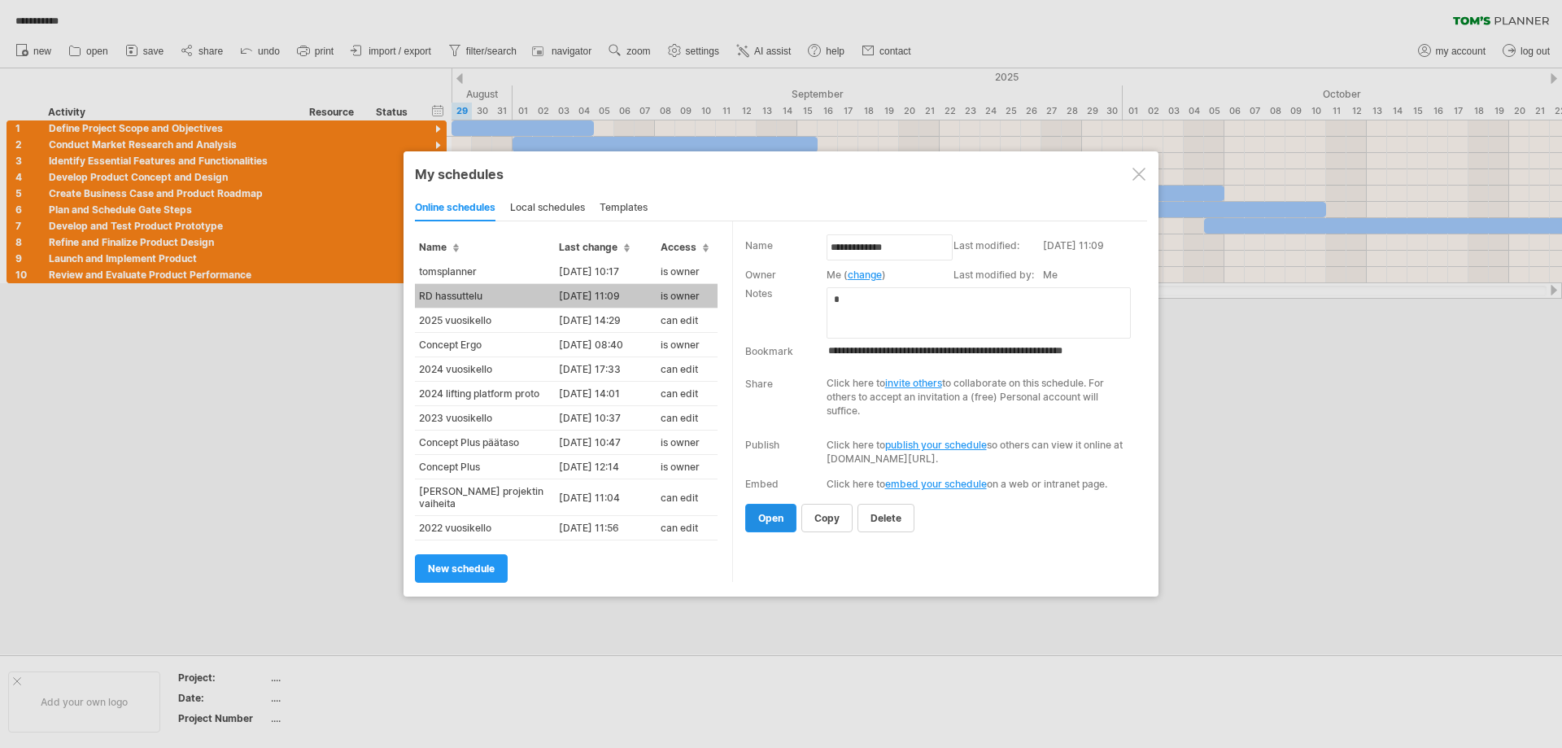
click at [767, 528] on link "open" at bounding box center [770, 518] width 51 height 28
